Goal: Navigation & Orientation: Find specific page/section

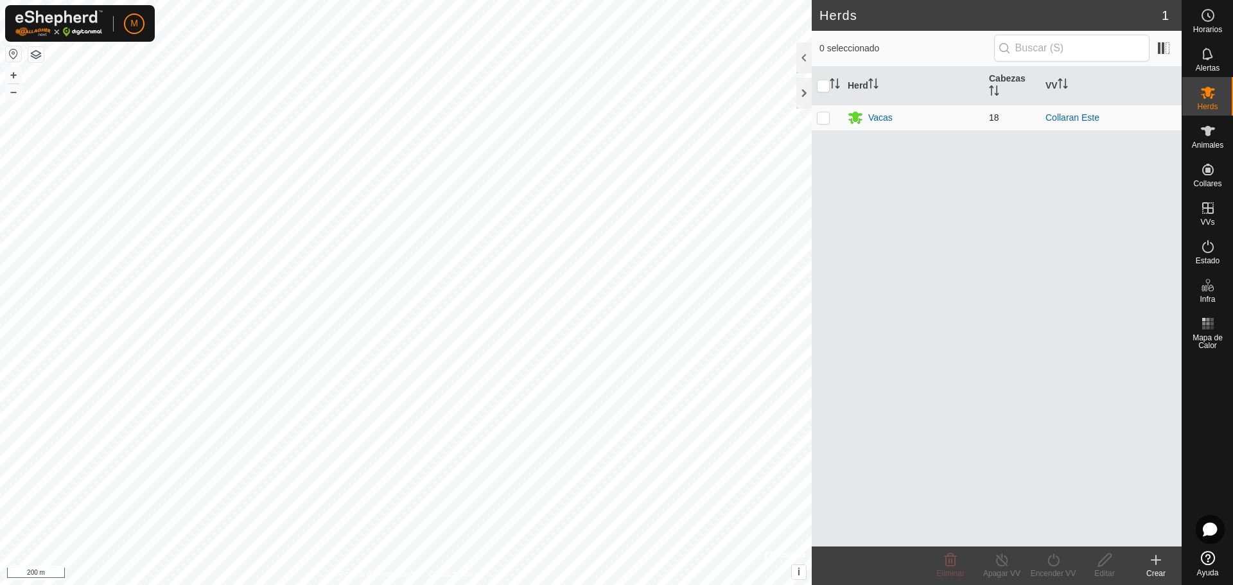
click at [829, 116] on p-checkbox at bounding box center [823, 117] width 13 height 10
checkbox input "true"
click at [1206, 322] on icon at bounding box center [1207, 323] width 15 height 15
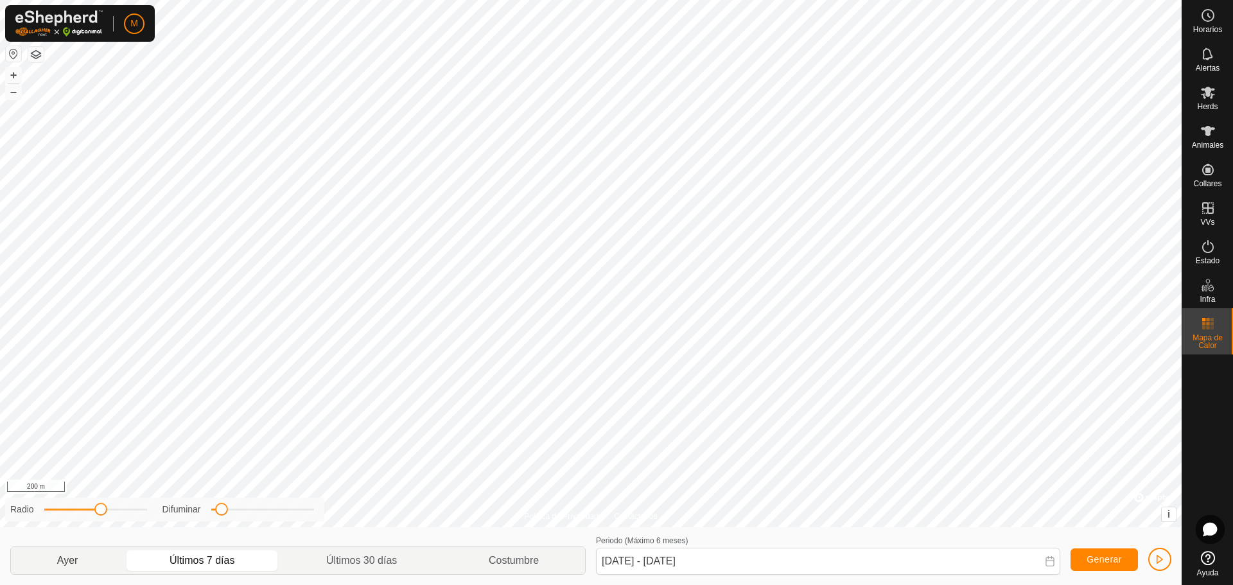
click at [69, 555] on p-togglebutton "Ayer" at bounding box center [67, 560] width 113 height 27
type input "[DATE] - [DATE]"
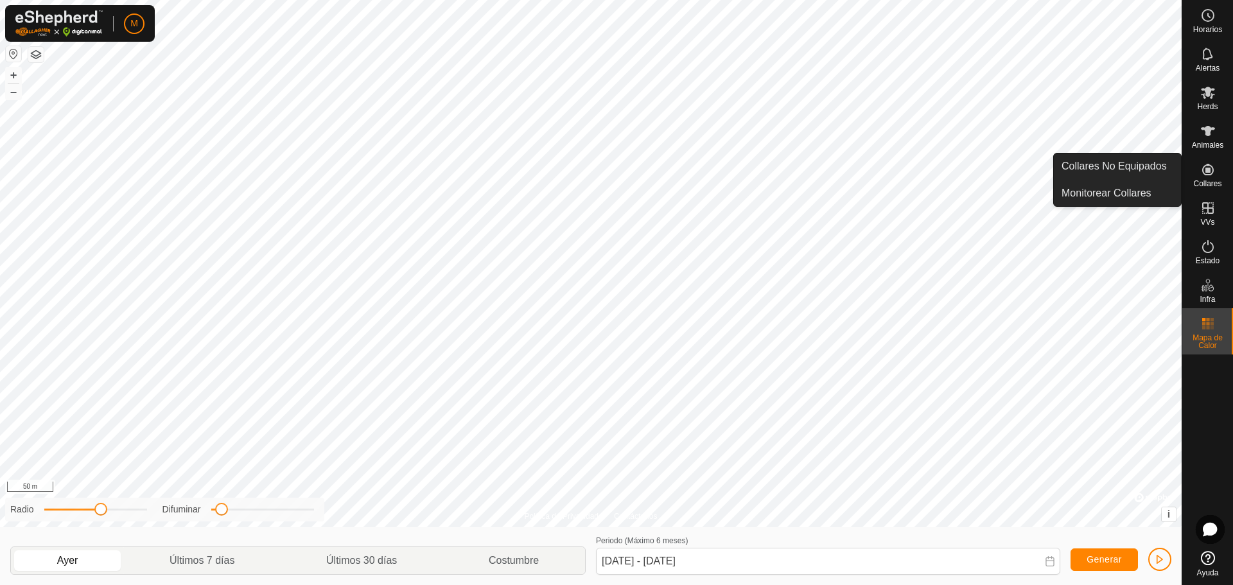
click at [1208, 175] on icon at bounding box center [1208, 170] width 12 height 12
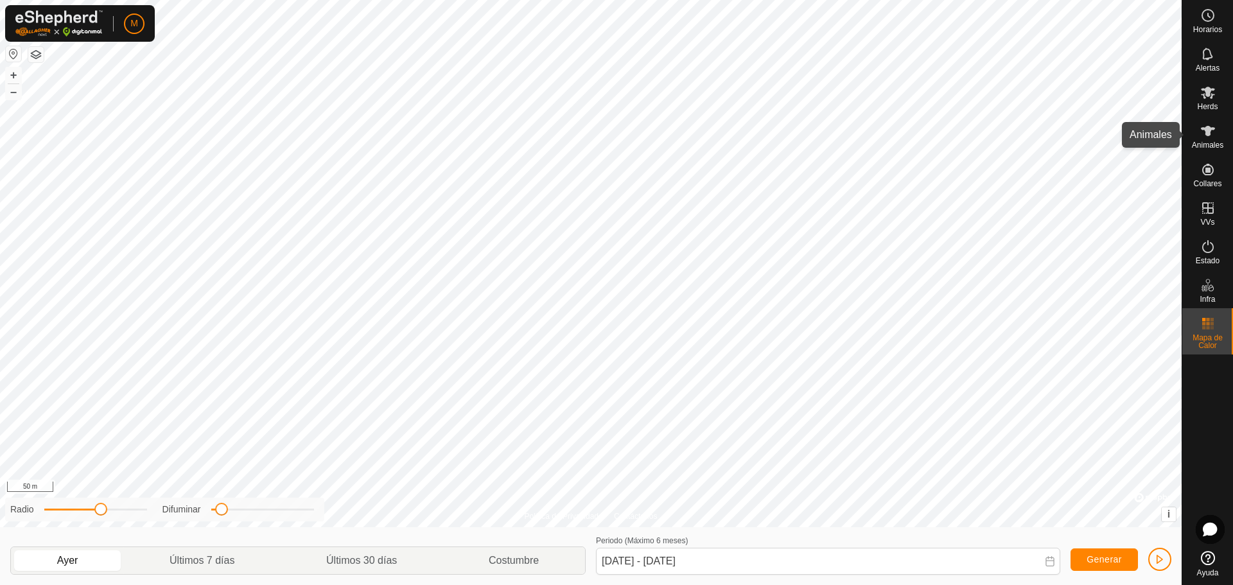
click at [1198, 137] on es-animals-svg-icon at bounding box center [1207, 131] width 23 height 21
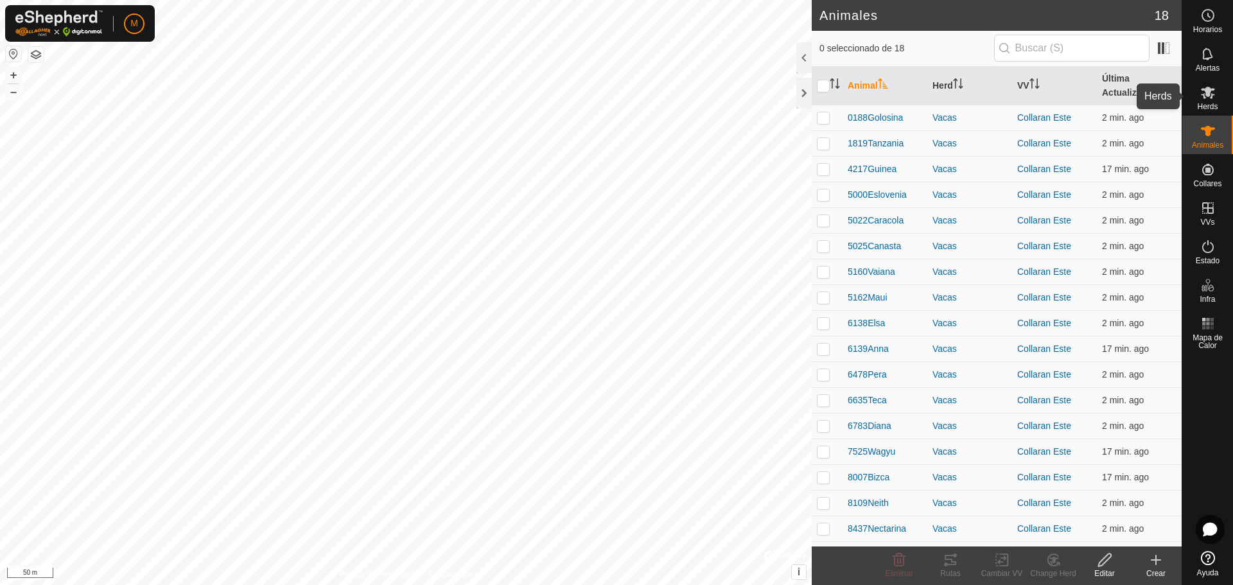
click at [1205, 100] on es-mob-svg-icon at bounding box center [1207, 92] width 23 height 21
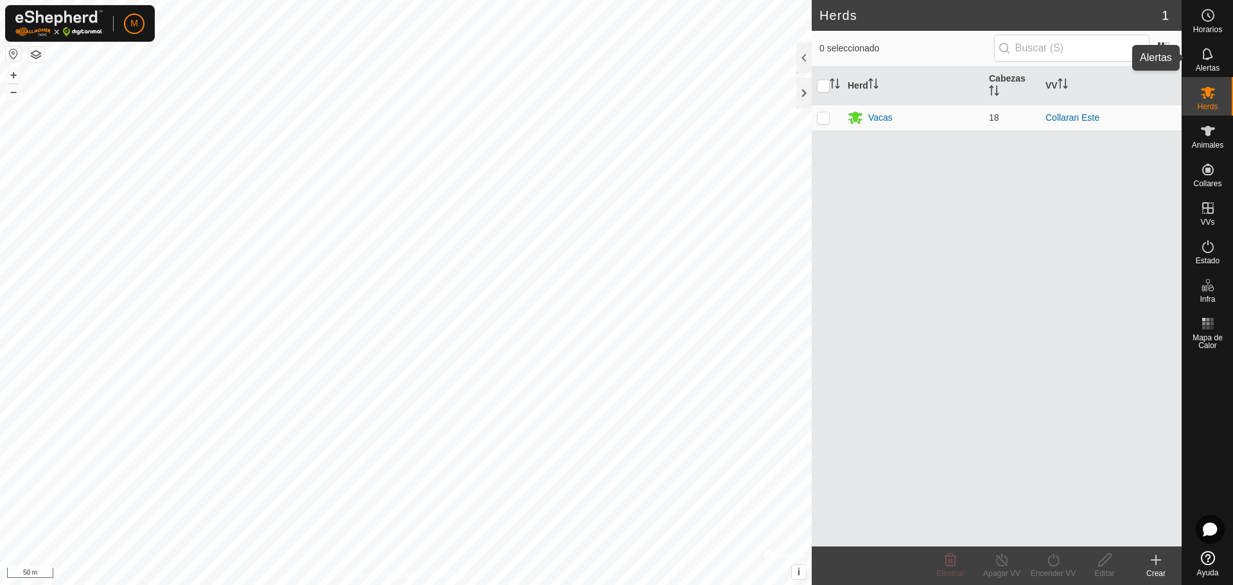
click at [1205, 60] on icon at bounding box center [1207, 53] width 15 height 15
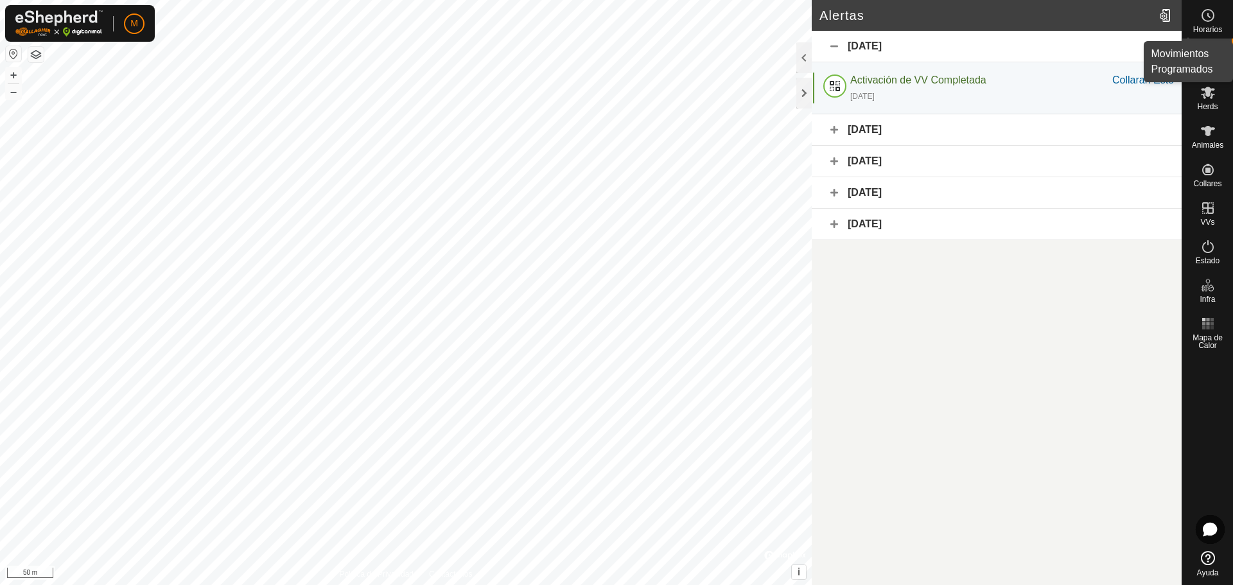
click at [1209, 22] on icon at bounding box center [1207, 15] width 15 height 15
